Goal: Manage account settings

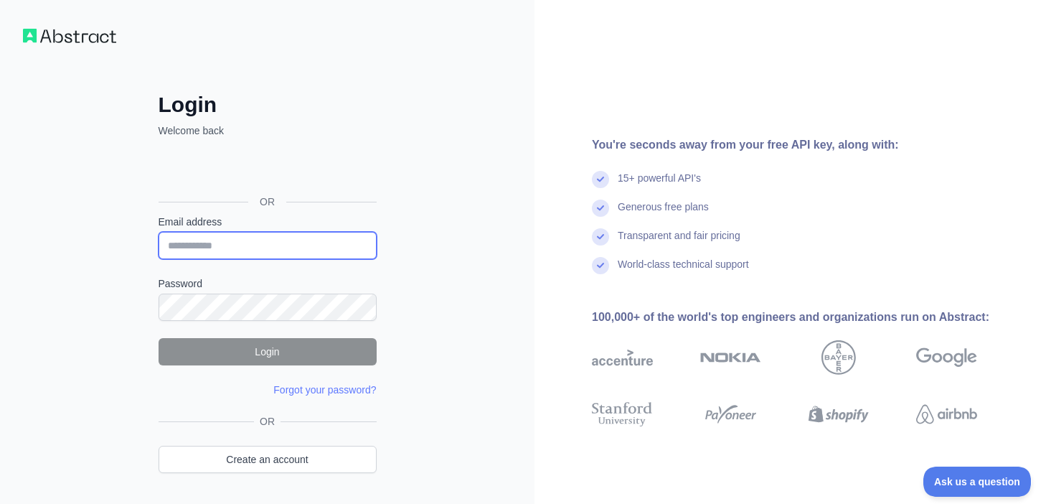
click at [227, 241] on input "Email address" at bounding box center [268, 245] width 218 height 27
type input "**********"
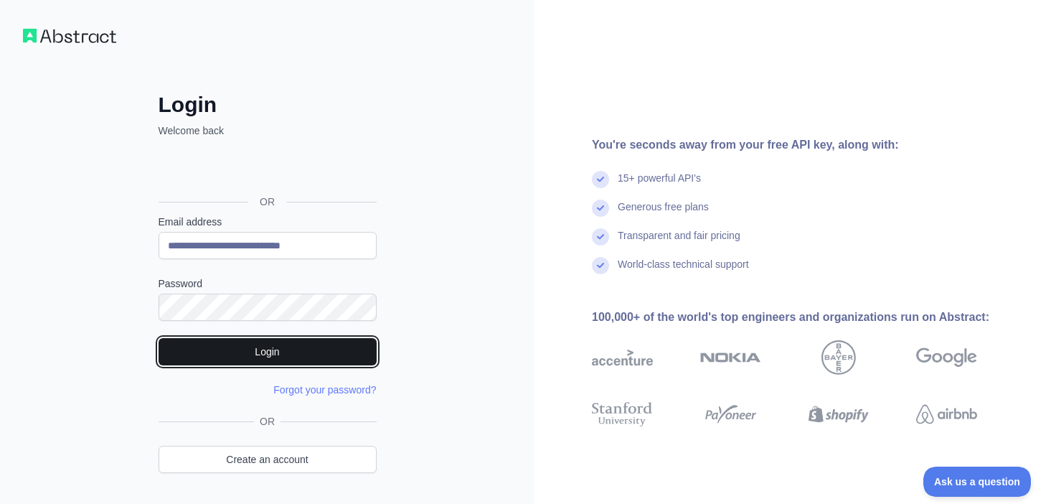
click at [256, 346] on button "Login" at bounding box center [268, 351] width 218 height 27
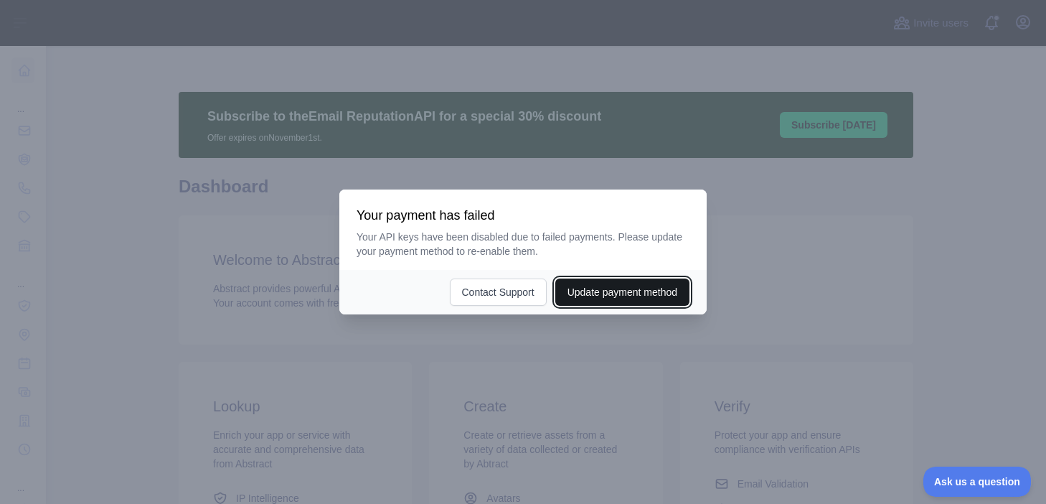
click at [637, 300] on button "Update payment method" at bounding box center [622, 291] width 134 height 27
